Goal: Task Accomplishment & Management: Use online tool/utility

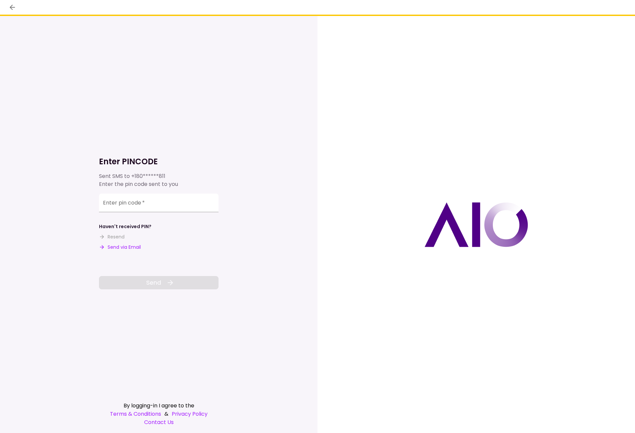
click at [134, 245] on button "Send via Email" at bounding box center [120, 247] width 42 height 7
click at [470, 133] on div at bounding box center [477, 224] width 318 height 417
click at [145, 206] on input "Enter pin code   *" at bounding box center [159, 203] width 120 height 19
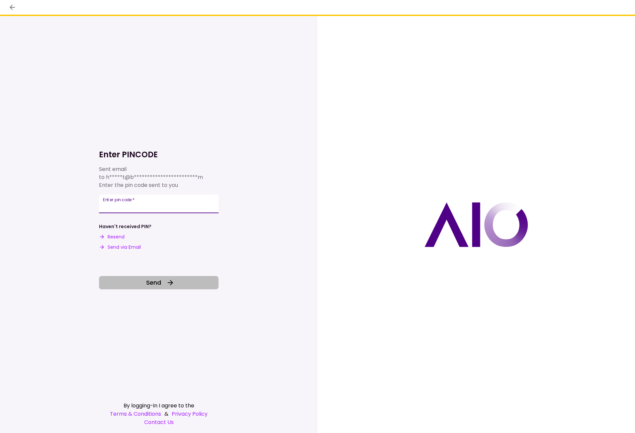
type input "******"
click at [165, 282] on button "Send" at bounding box center [159, 282] width 120 height 13
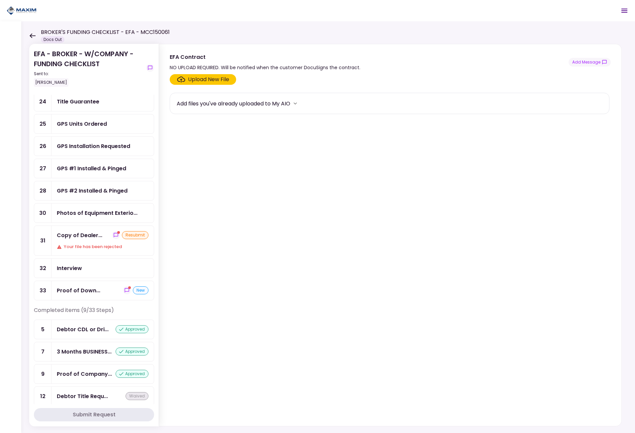
scroll to position [332, 0]
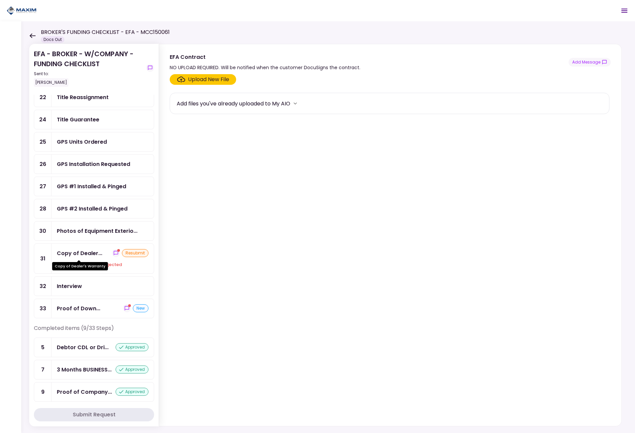
click at [80, 253] on div "Copy of Dealer..." at bounding box center [80, 253] width 46 height 8
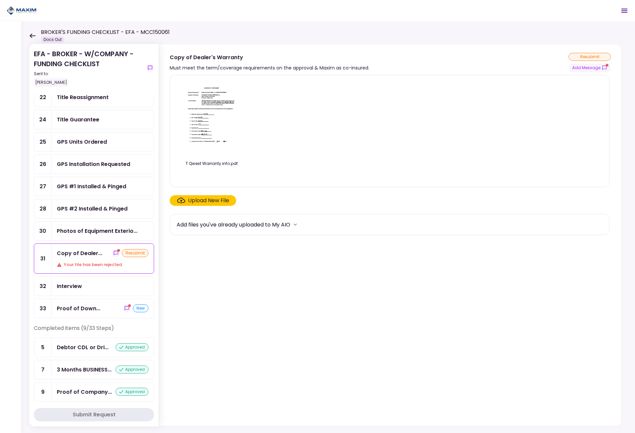
click at [311, 291] on section "T Qwest Warranty info.pdf Upload New File Add files you've already uploaded to …" at bounding box center [390, 249] width 441 height 348
click at [593, 70] on button "Add Message" at bounding box center [590, 67] width 42 height 9
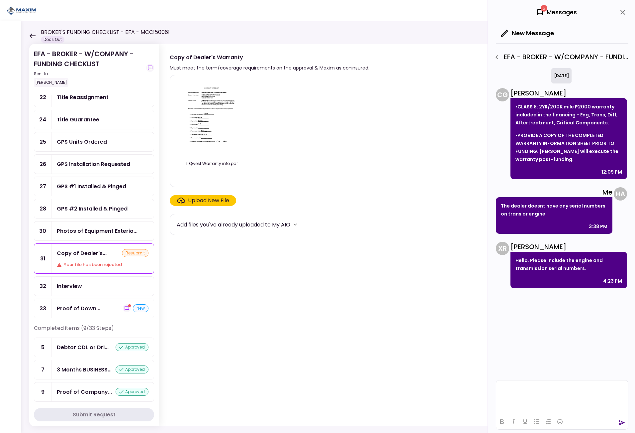
drag, startPoint x: 551, startPoint y: 412, endPoint x: 548, endPoint y: 406, distance: 6.7
click at [550, 396] on html at bounding box center [562, 388] width 132 height 16
click at [547, 393] on html at bounding box center [562, 388] width 132 height 16
drag, startPoint x: 1122, startPoint y: 801, endPoint x: 617, endPoint y: 390, distance: 651.9
click at [617, 389] on p "**********" at bounding box center [562, 388] width 126 height 6
